Goal: Task Accomplishment & Management: Manage account settings

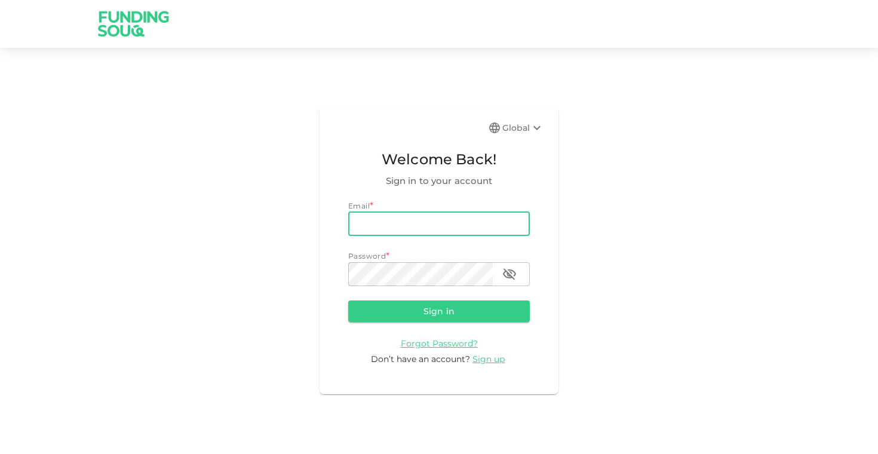
click at [435, 232] on input "email" at bounding box center [439, 224] width 182 height 24
type input "[EMAIL_ADDRESS][DOMAIN_NAME]"
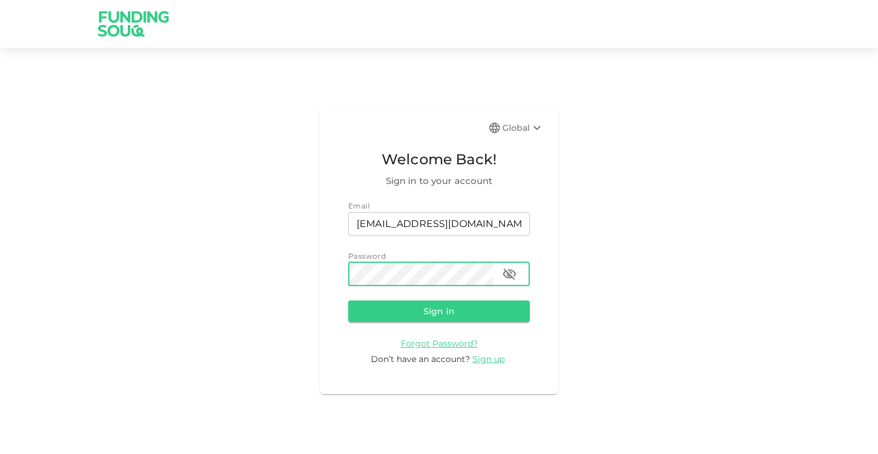
click at [348, 300] on button "Sign in" at bounding box center [439, 311] width 182 height 22
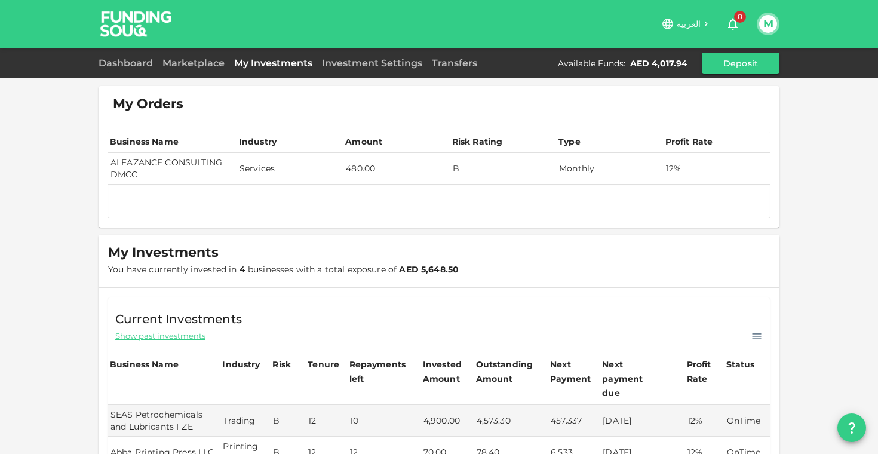
click at [457, 179] on td "B" at bounding box center [503, 169] width 106 height 32
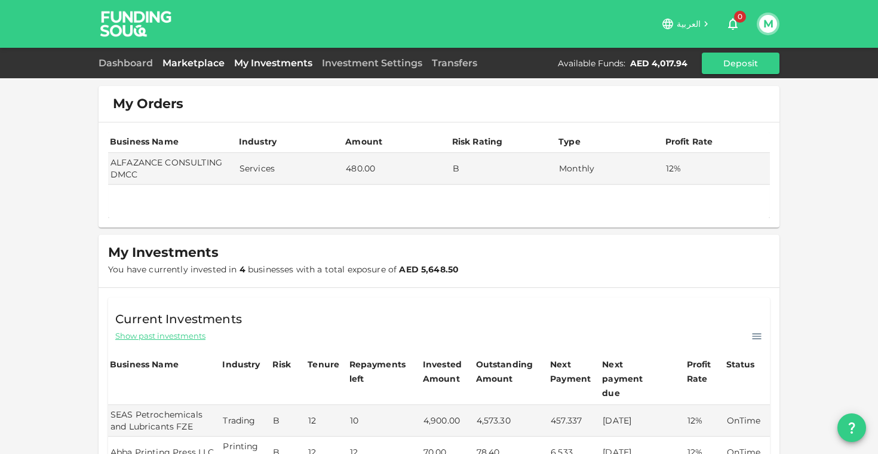
click at [174, 61] on link "Marketplace" at bounding box center [194, 62] width 72 height 11
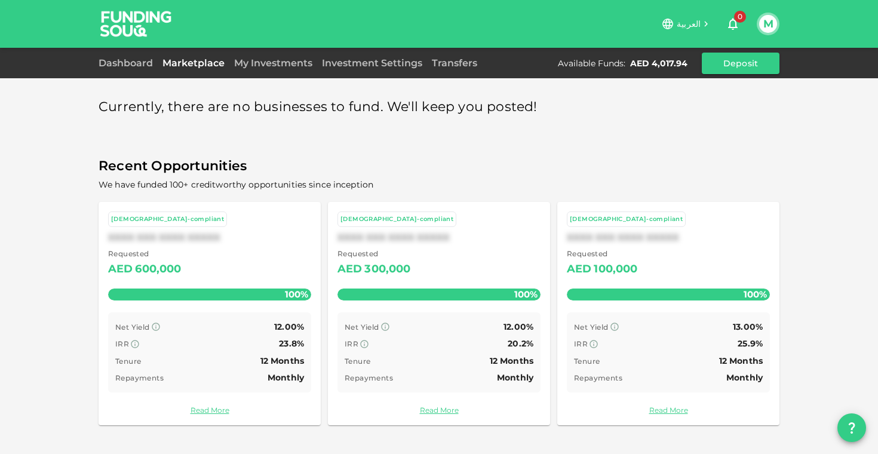
click at [139, 70] on div "Dashboard Marketplace My Investments Investment Settings Transfers Available Fu…" at bounding box center [439, 64] width 681 height 22
click at [139, 64] on link "Dashboard" at bounding box center [128, 62] width 59 height 11
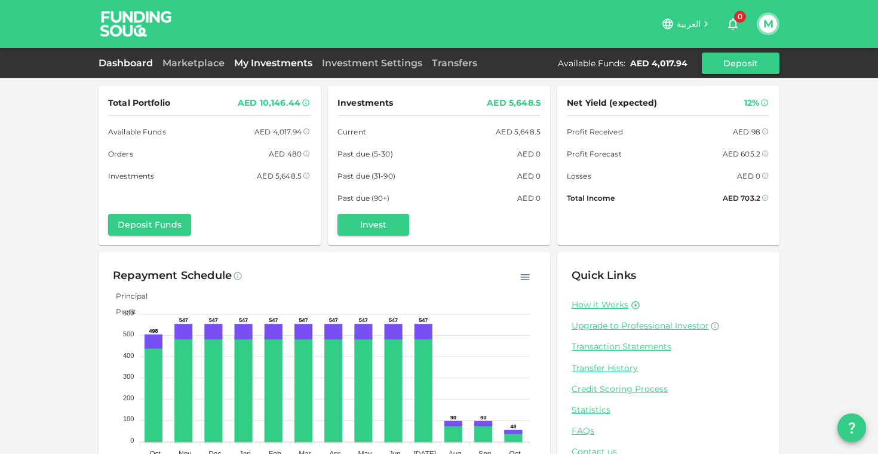
click at [276, 67] on link "My Investments" at bounding box center [273, 62] width 88 height 11
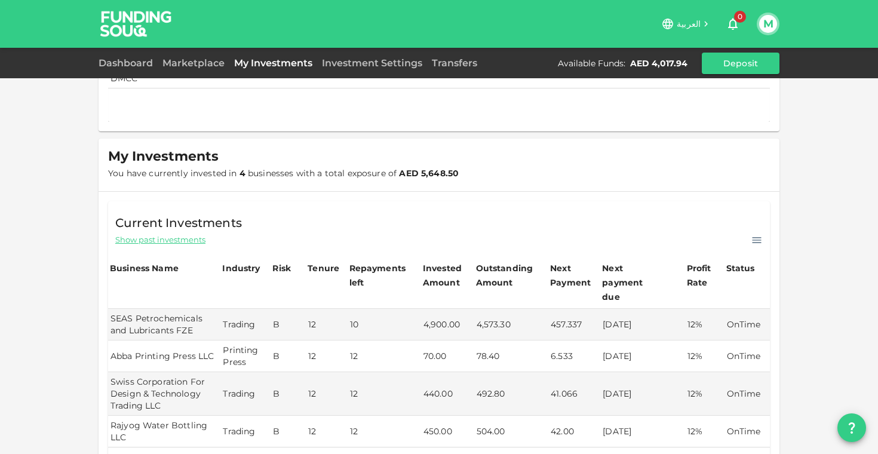
scroll to position [97, 0]
click at [148, 61] on link "Dashboard" at bounding box center [128, 62] width 59 height 11
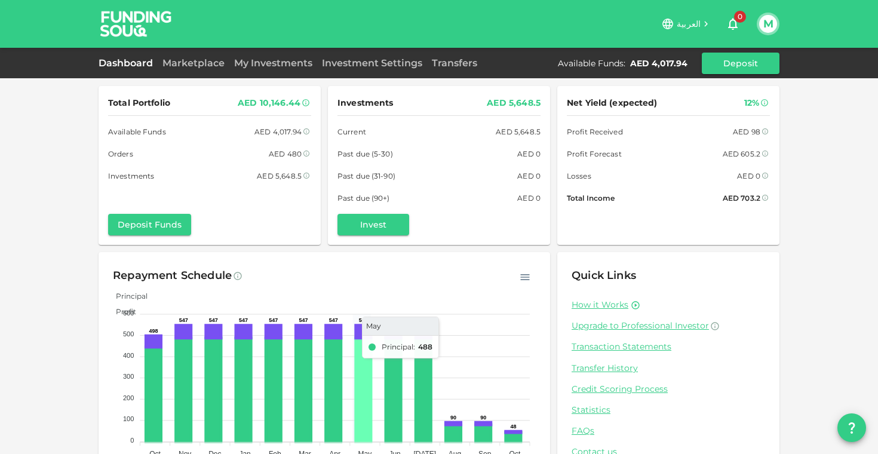
scroll to position [41, 0]
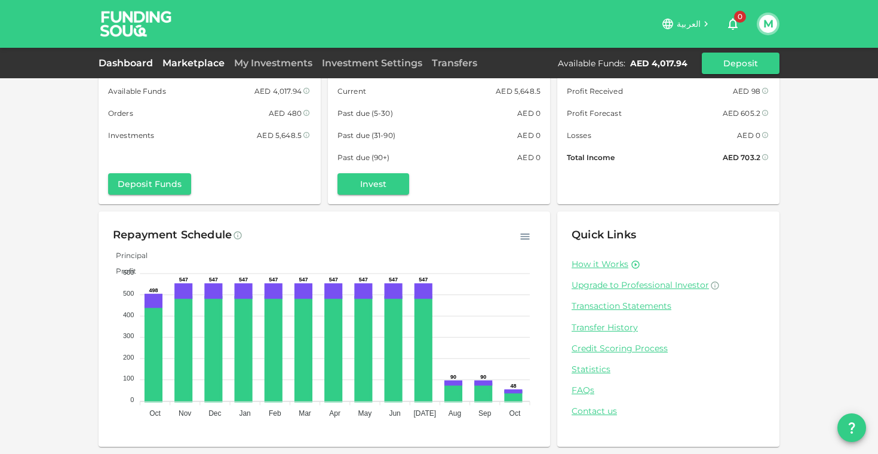
click at [205, 62] on link "Marketplace" at bounding box center [194, 62] width 72 height 11
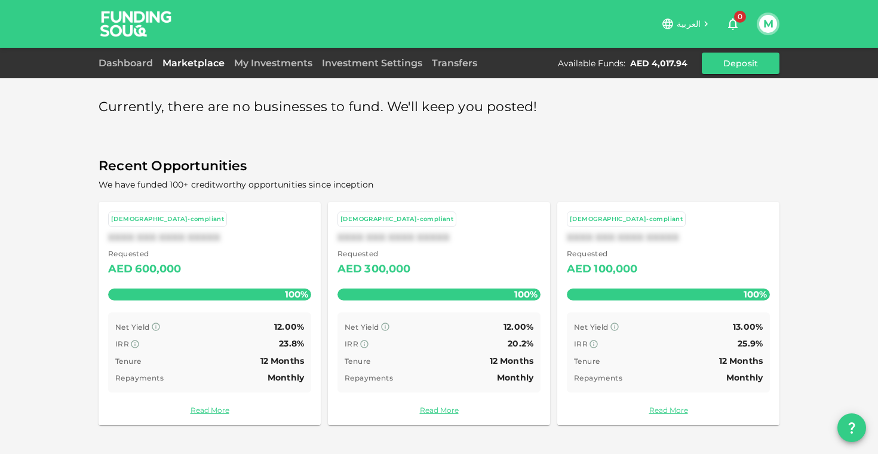
click at [288, 54] on div "Dashboard Marketplace My Investments Investment Settings Transfers Available Fu…" at bounding box center [439, 64] width 681 height 22
click at [287, 66] on link "My Investments" at bounding box center [273, 62] width 88 height 11
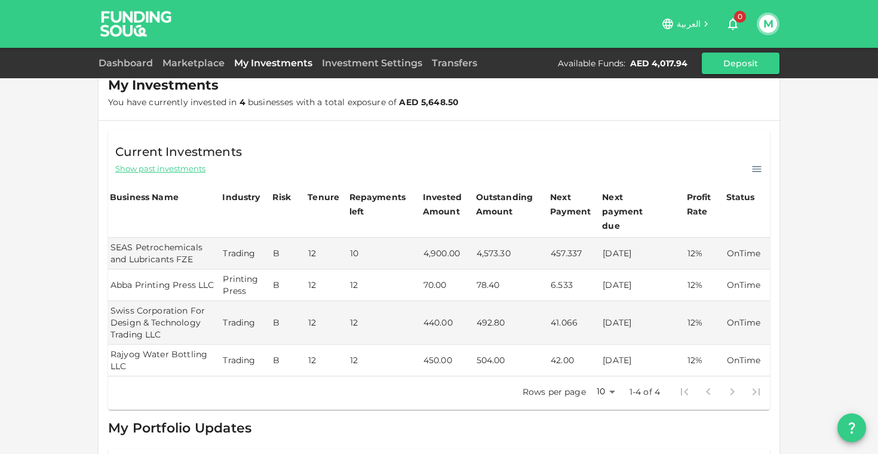
scroll to position [176, 0]
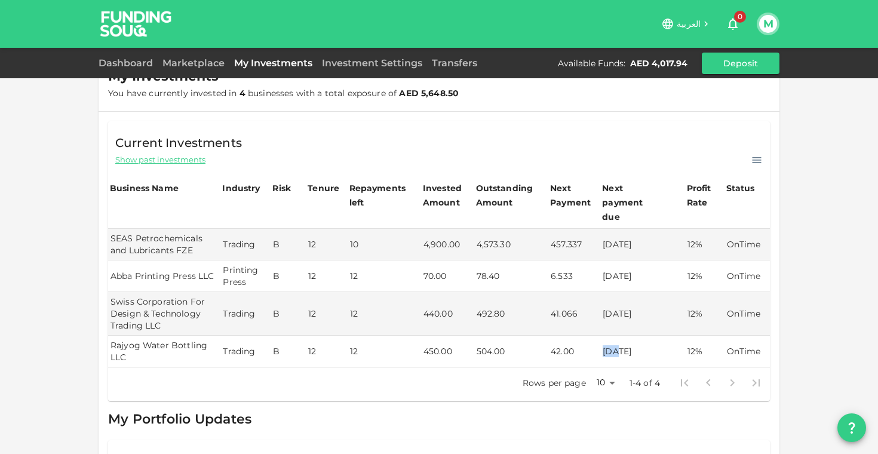
drag, startPoint x: 595, startPoint y: 336, endPoint x: 616, endPoint y: 336, distance: 20.3
click at [616, 336] on tr "Rajyog Water Bottling LLC Trading B 12 12 450.00 504.00 42.00 [DATE] 12% OnTime" at bounding box center [439, 352] width 662 height 32
click at [616, 336] on td "[DATE]" at bounding box center [642, 352] width 84 height 32
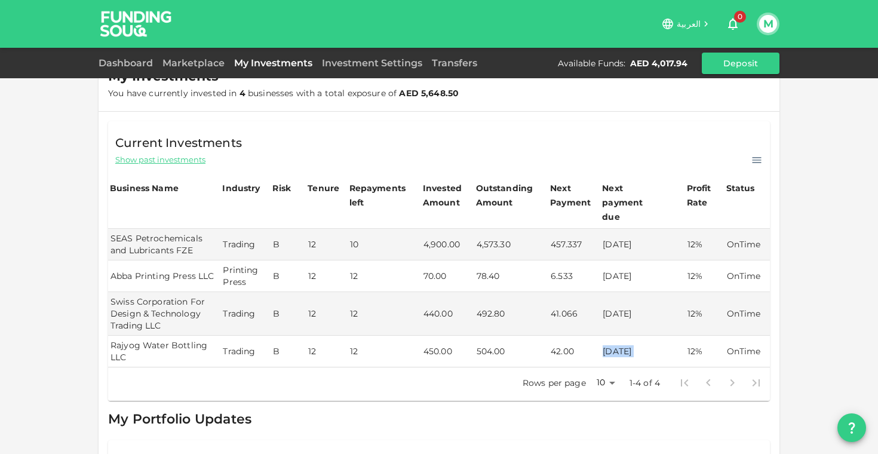
click at [616, 336] on td "[DATE]" at bounding box center [642, 352] width 84 height 32
click at [493, 337] on td "504.00" at bounding box center [511, 352] width 75 height 32
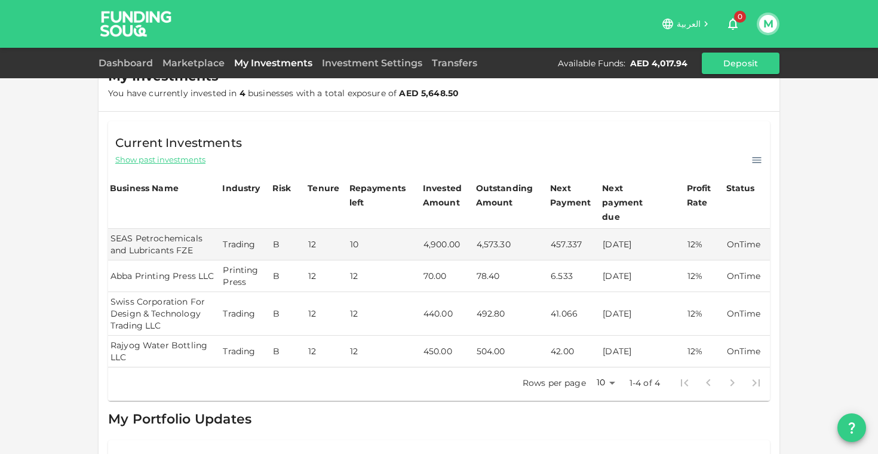
click at [618, 299] on td "[DATE]" at bounding box center [642, 314] width 84 height 44
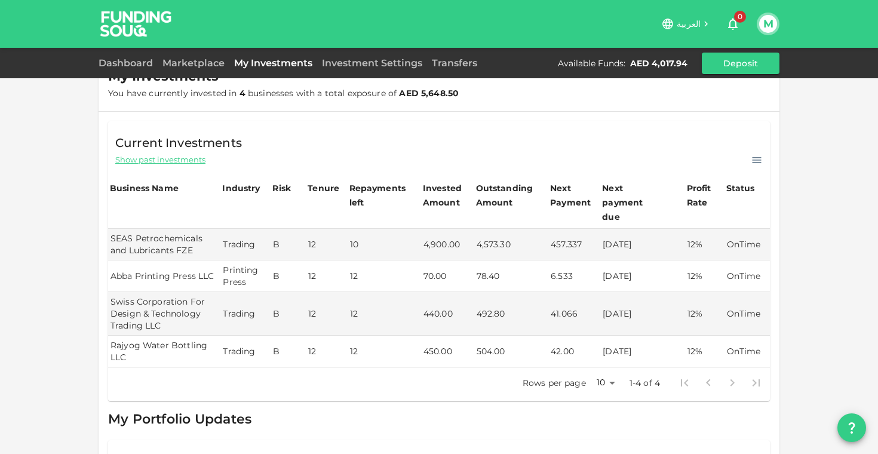
click at [624, 266] on td "[DATE]" at bounding box center [642, 276] width 84 height 32
click at [621, 275] on td "[DATE]" at bounding box center [642, 276] width 84 height 32
click at [415, 65] on link "Investment Settings" at bounding box center [372, 62] width 110 height 11
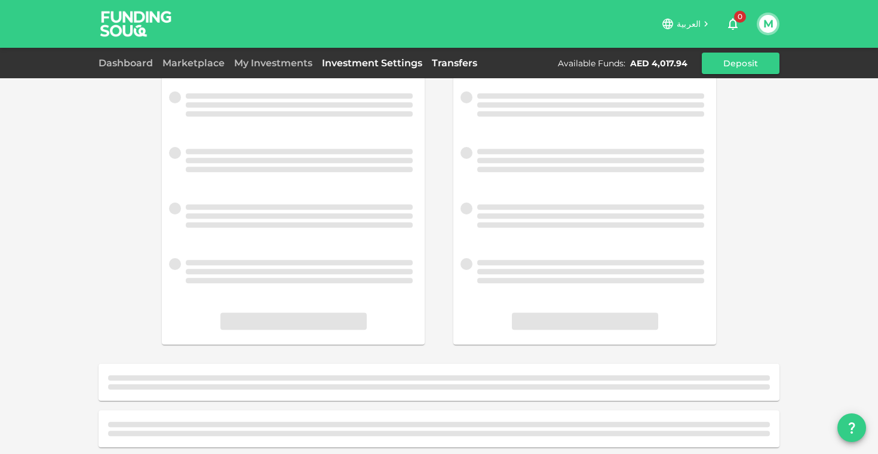
click at [431, 65] on link "Transfers" at bounding box center [454, 62] width 55 height 11
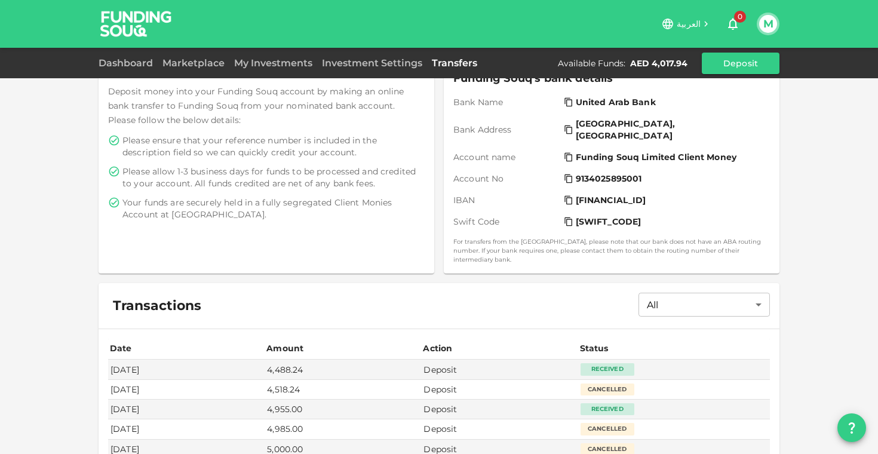
scroll to position [197, 0]
